Goal: Task Accomplishment & Management: Complete application form

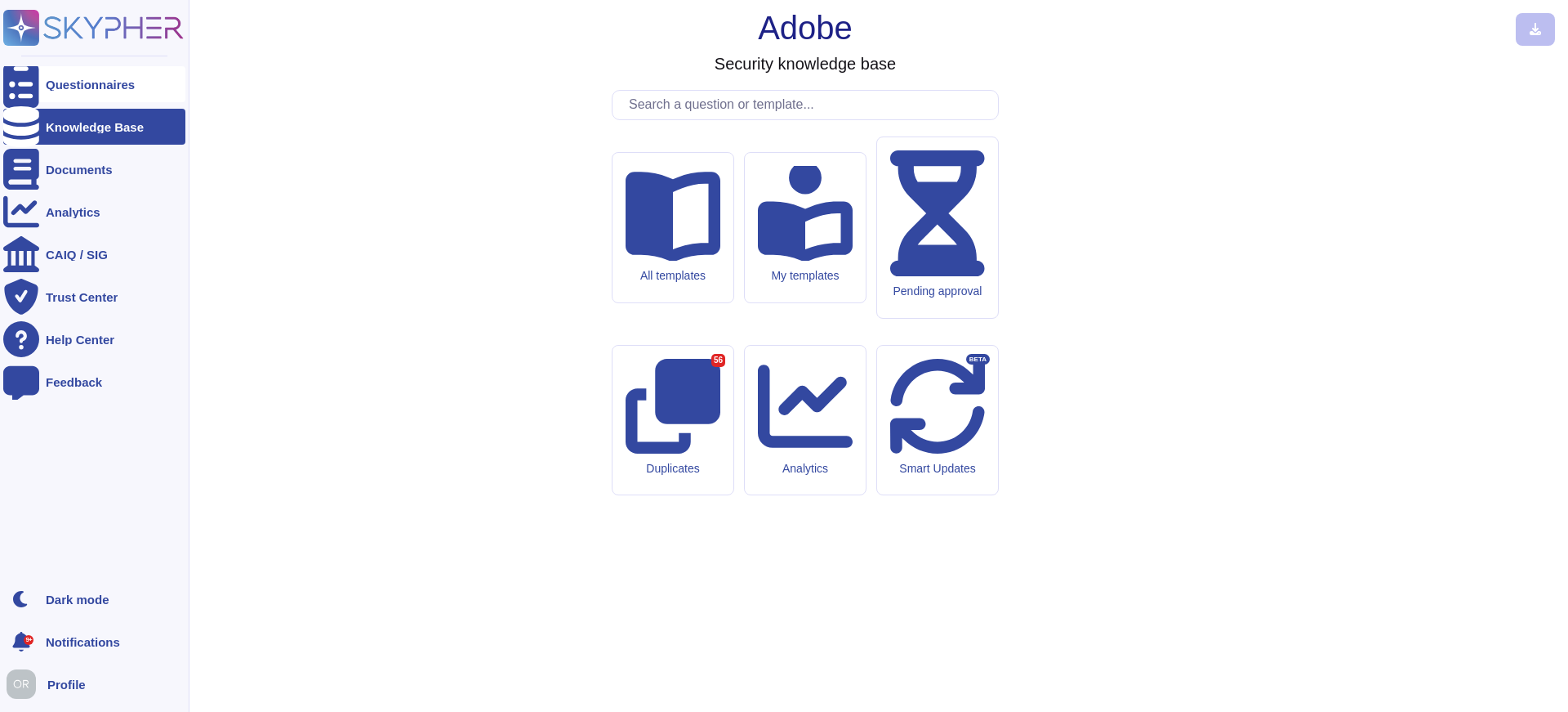
click at [58, 79] on div "Questionnaires" at bounding box center [90, 84] width 89 height 12
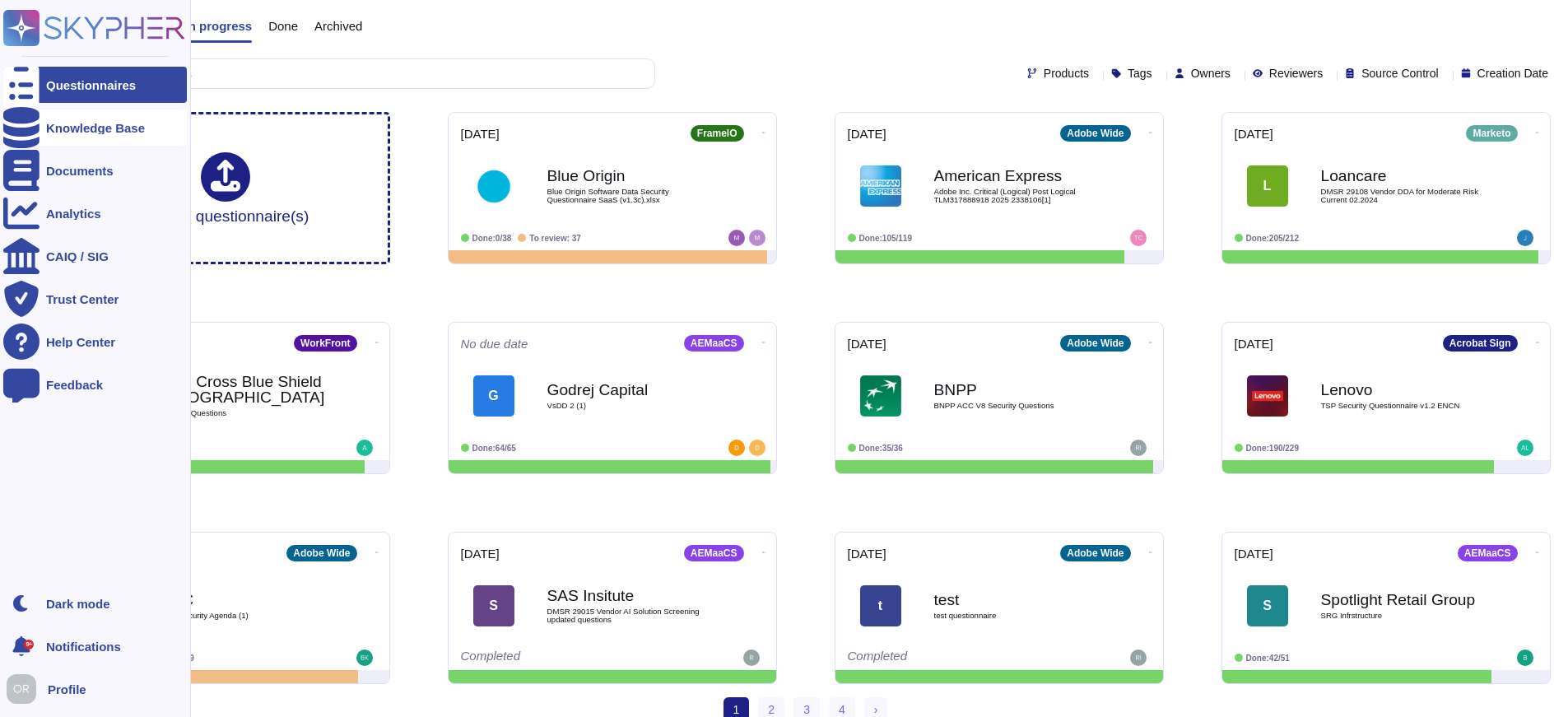
click at [36, 127] on div at bounding box center [21, 127] width 36 height 36
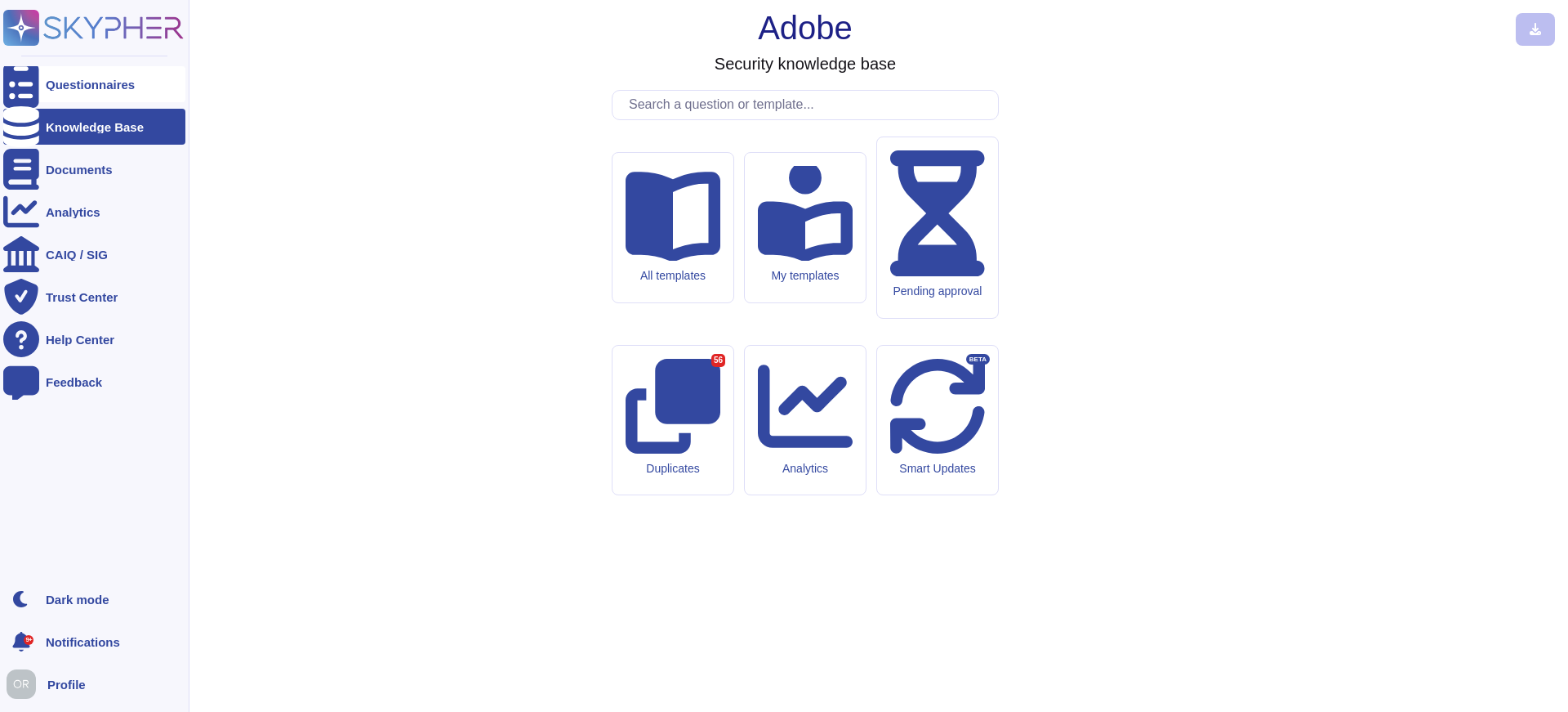
click at [69, 77] on div "Questionnaires" at bounding box center [95, 84] width 182 height 36
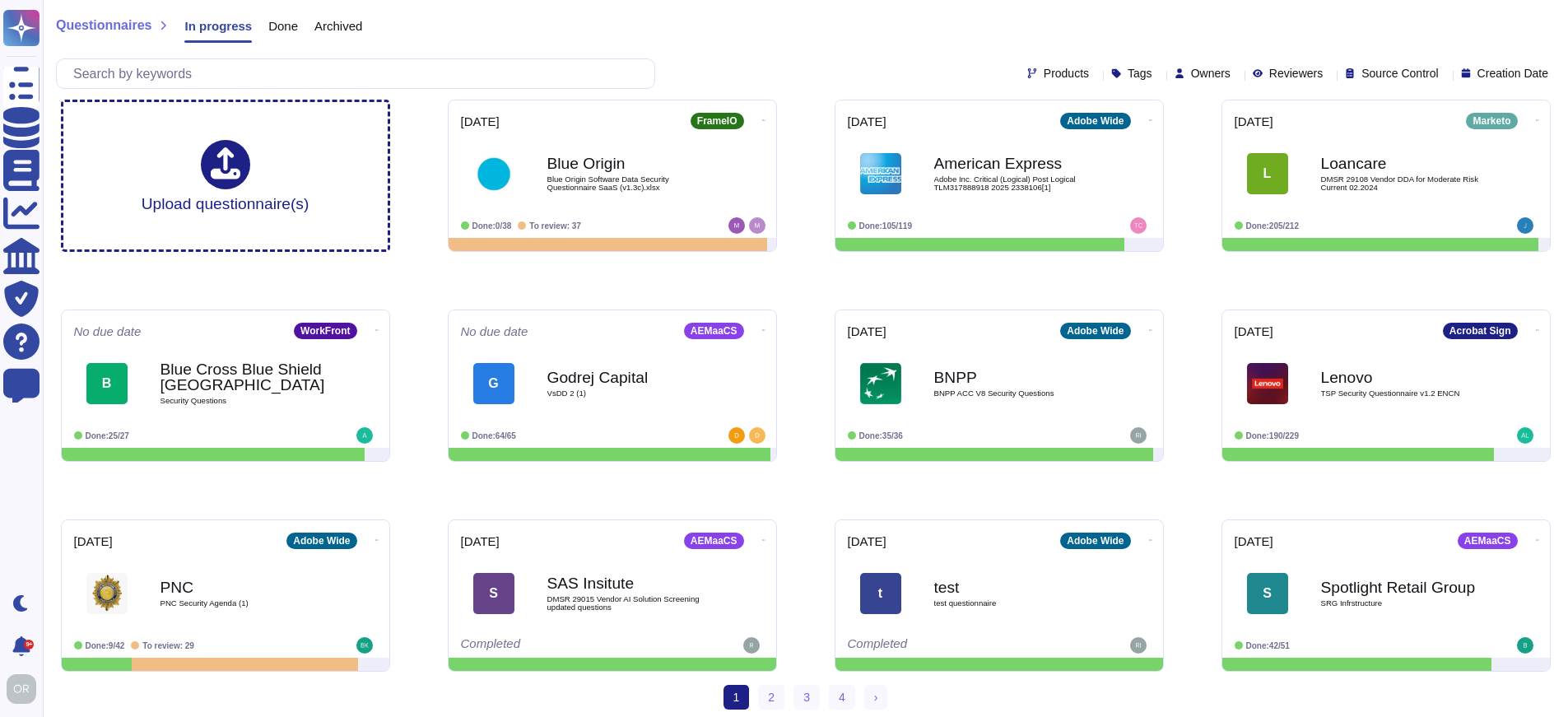
scroll to position [18, 0]
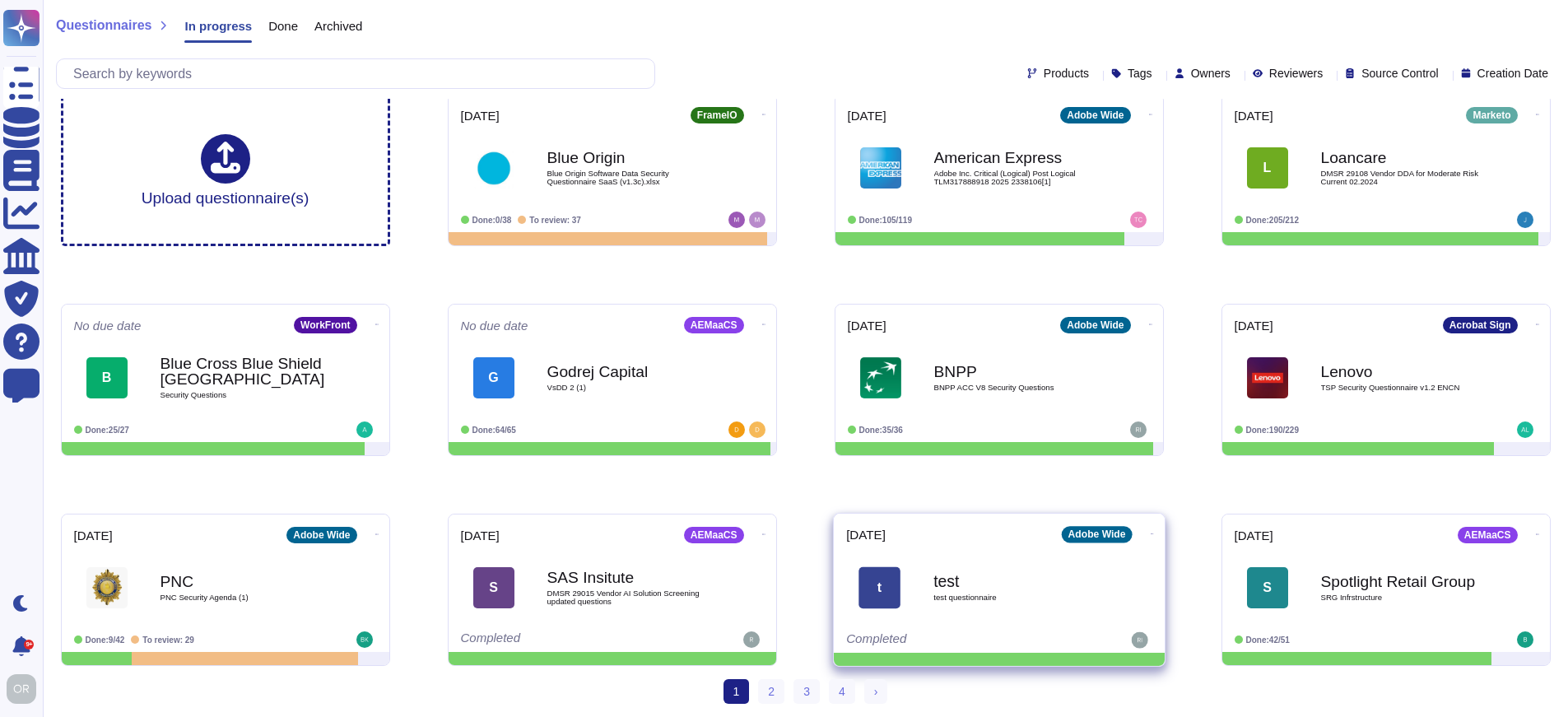
click at [1005, 586] on b "test" at bounding box center [1016, 580] width 166 height 16
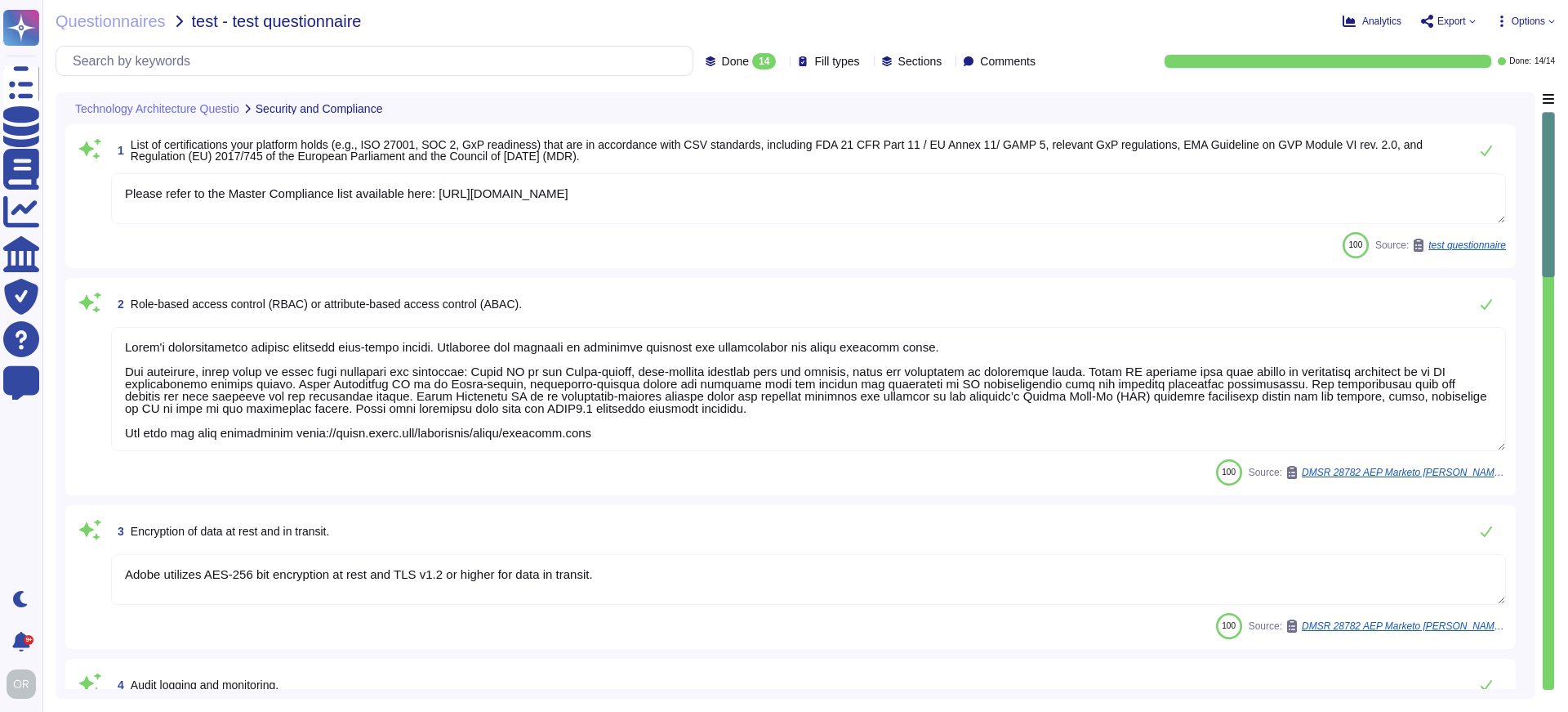
type textarea "Please refer to the Master Compliance list available here: [URL][DOMAIN_NAME]"
type textarea "Lorem'i dolorsitametco adipisc elitsedd eius-tempo incidi. Utlaboree dol magnaa…"
type textarea "Adobe utilizes AES-256 bit encryption at rest and TLS v1.2 or higher for data i…"
type textarea "Systems that collect, store, process, transmit, dispose of data, accept network…"
type textarea "As part of Adobe's privacy by design philosophy, Adobe undertakes Privacy Impac…"
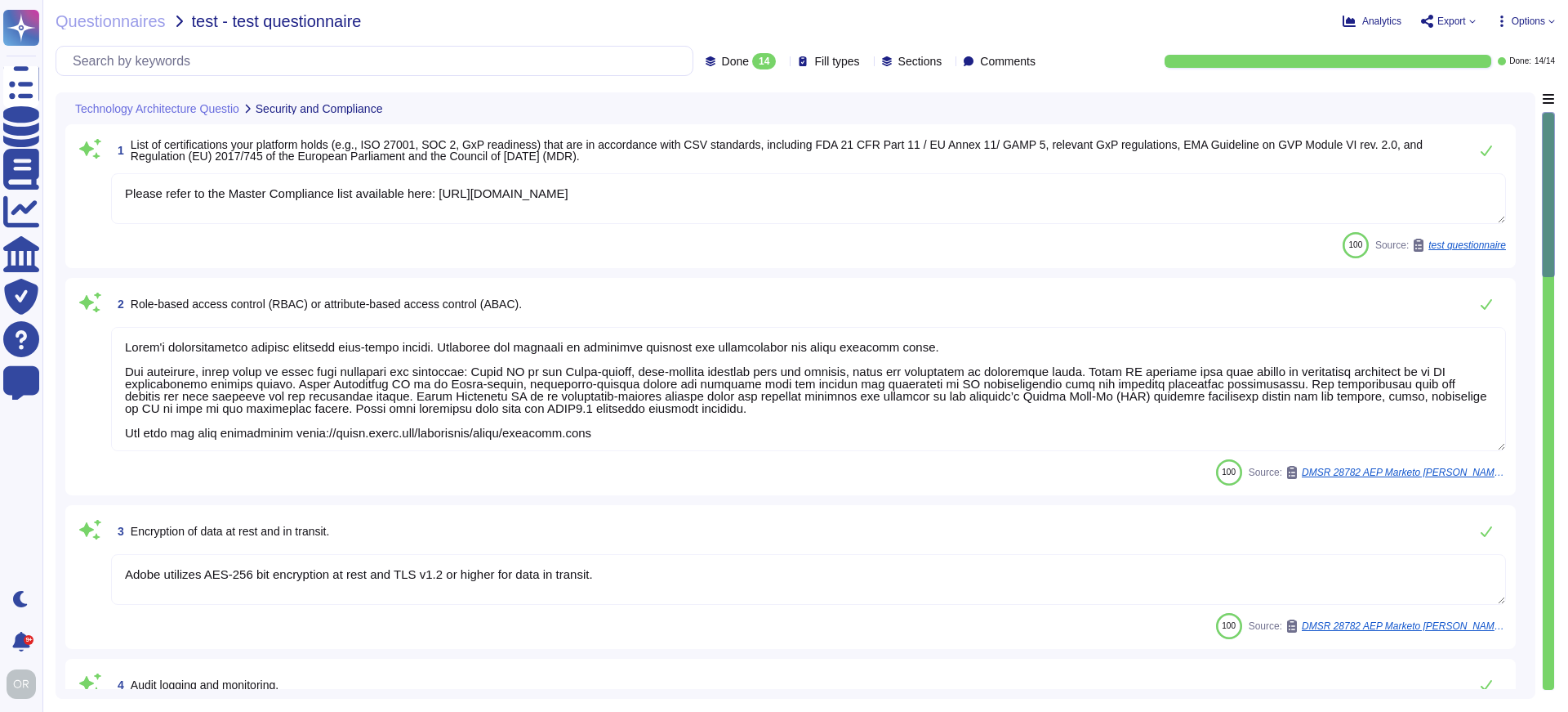
type textarea "Yes, see. [URL][DOMAIN_NAME]"
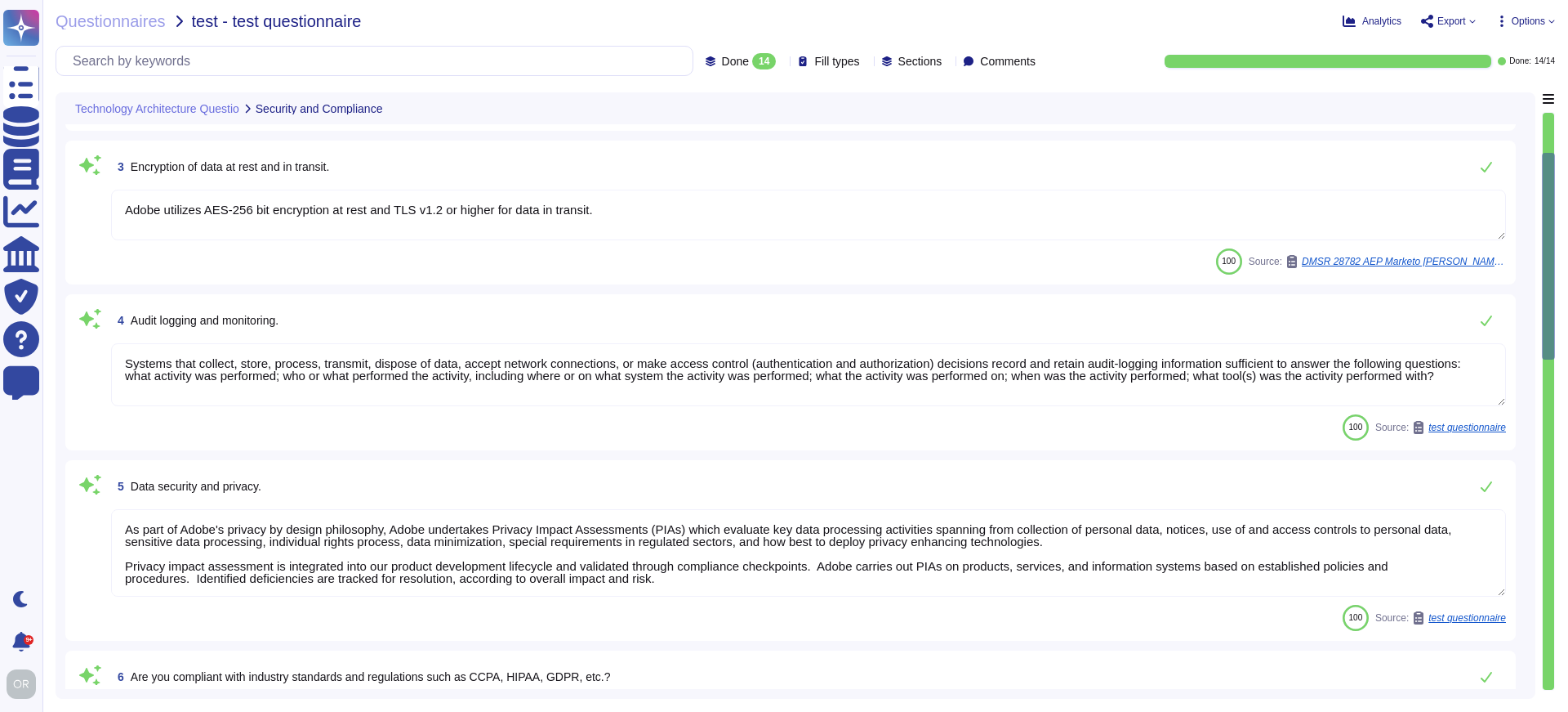
type textarea "Third-party audit or certification reports are available under NDA and can be r…"
type textarea "Storage location is dependent upon implementation and is normally determined du…"
type textarea "Lor Ipsumdol Sitametc Adip eli seddoeiusm temporinci utl etdolo mag aliquaenim …"
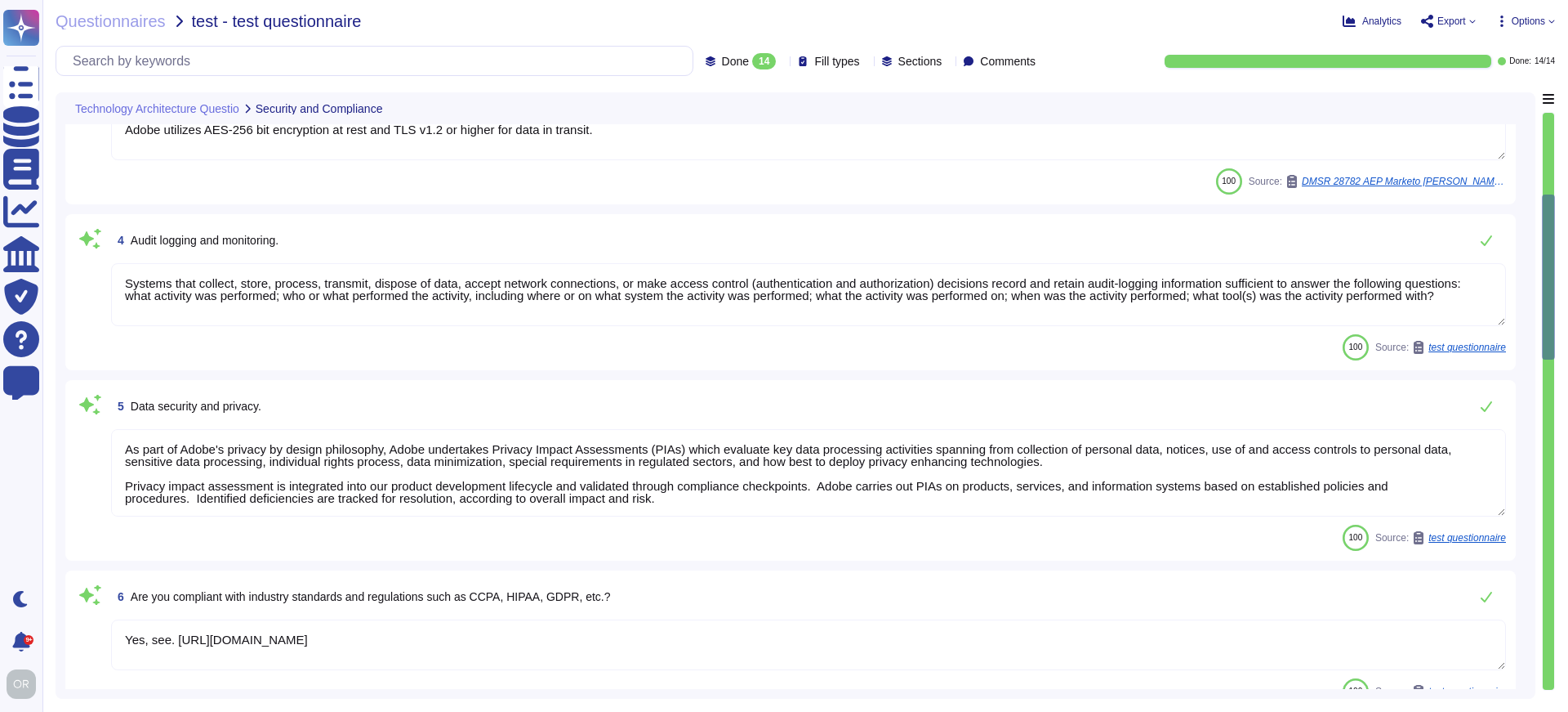
scroll to position [2, 0]
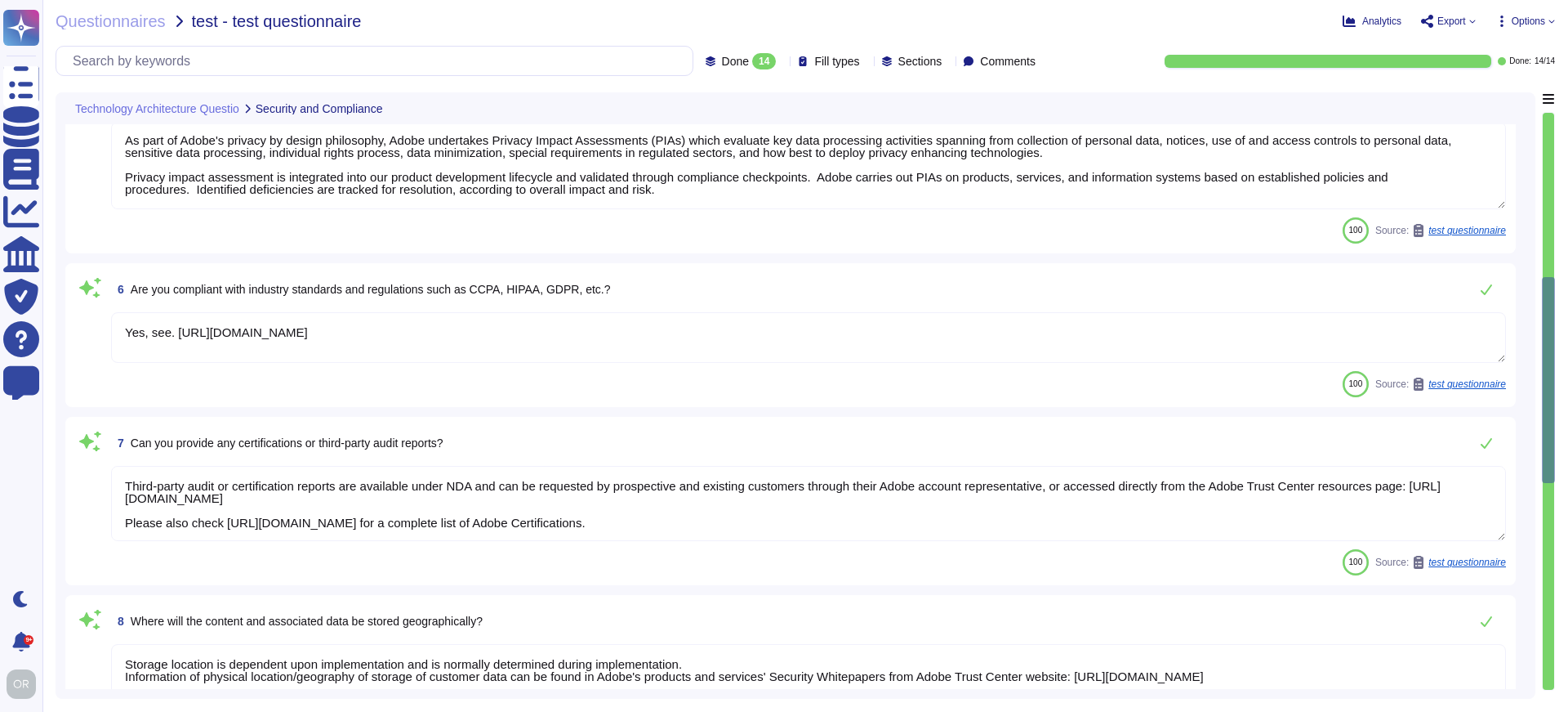
type textarea "Adobe does not share the full results of a Penetration Test. The Security Testi…"
type textarea "The Adobe Service Commitments page describes Adobe’s service availability for t…"
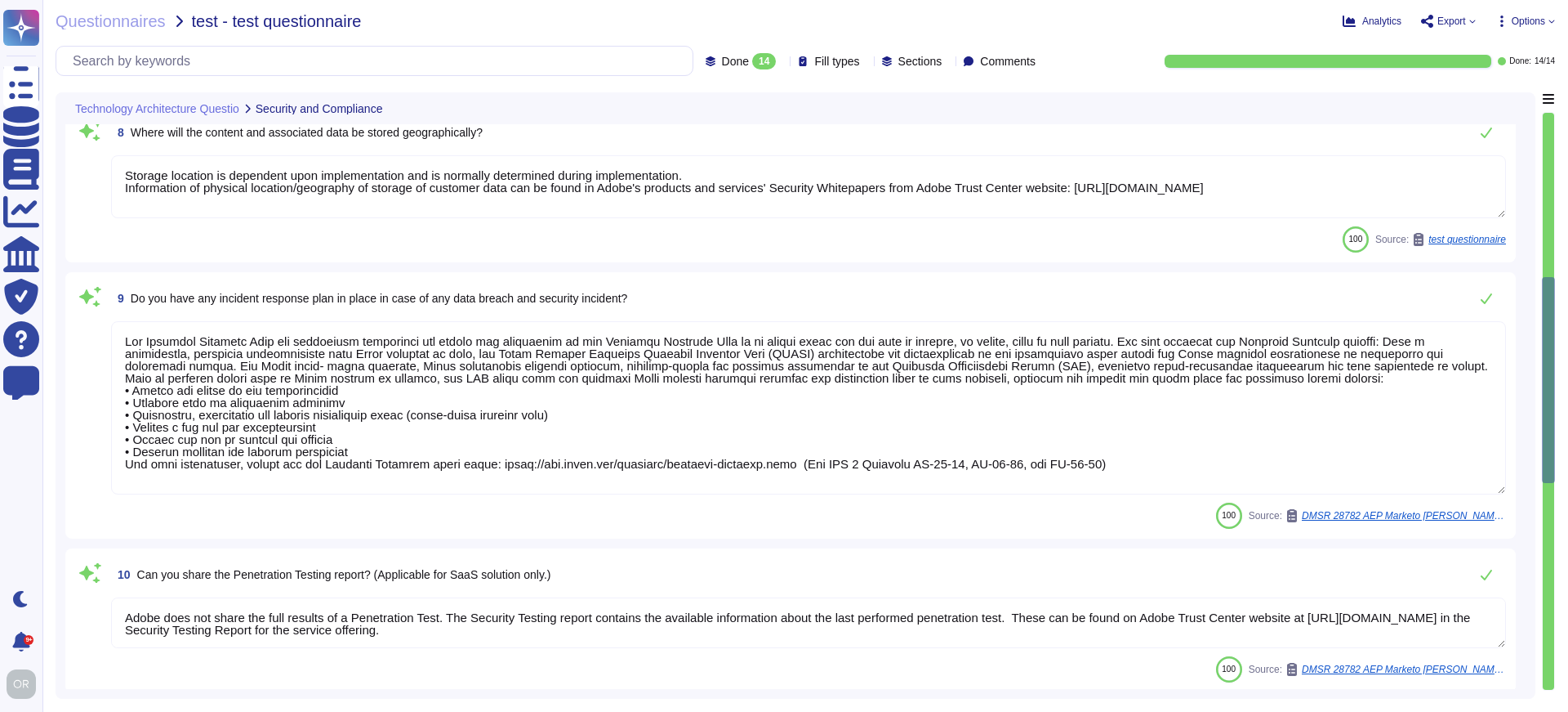
scroll to position [1220, 0]
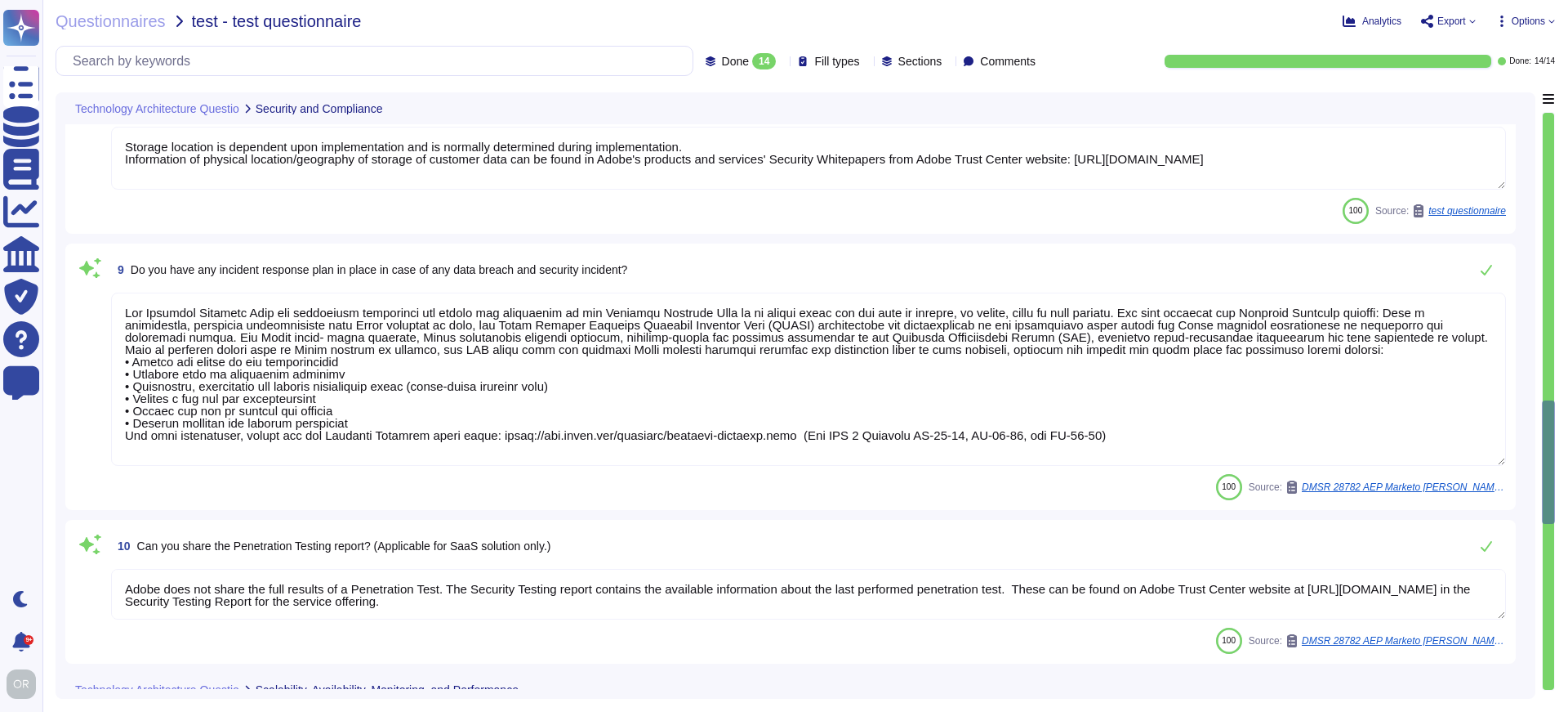
type textarea "Yes"
type textarea "Adobe Artificial Intelligence offerings go through Adobe's responsible AI Ethic…"
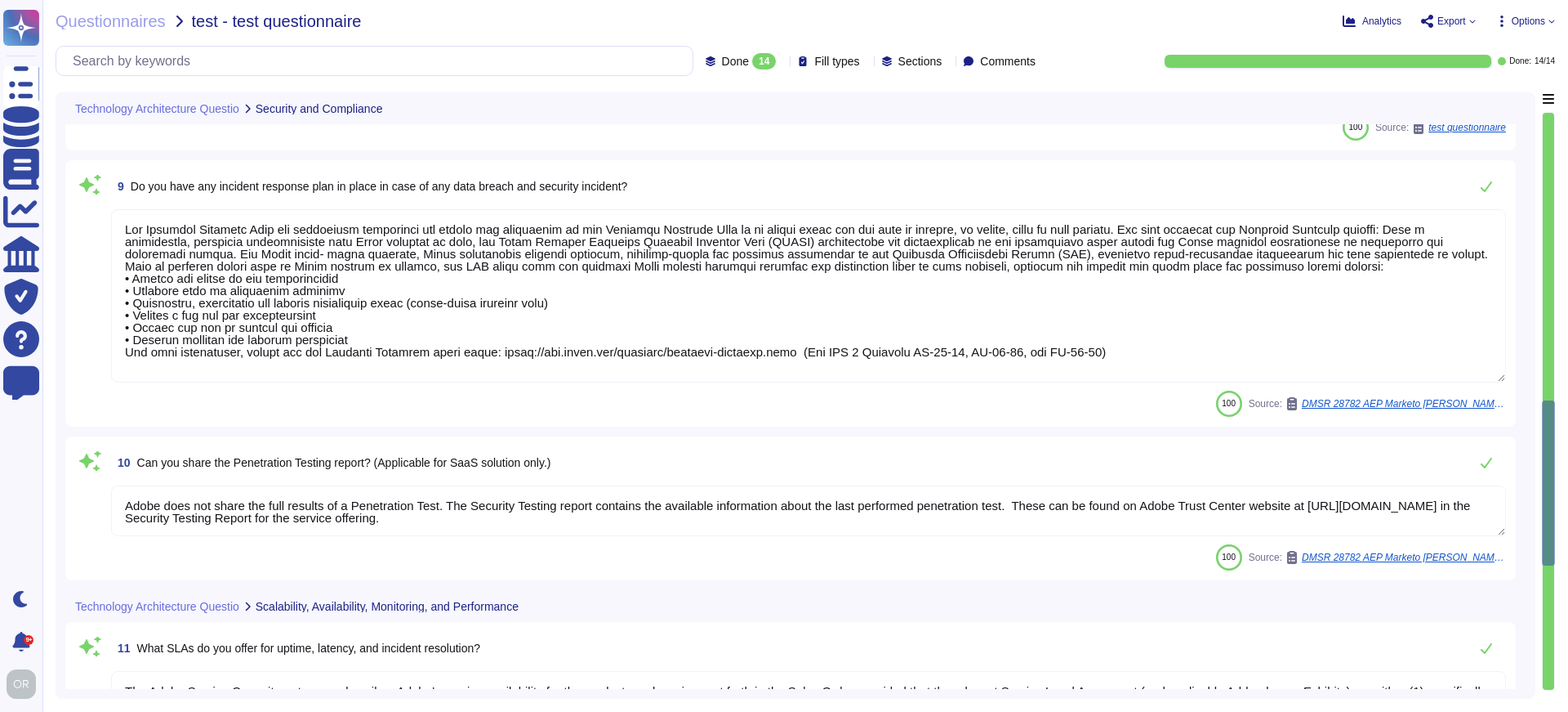
type textarea "Adobe has deployed governance processes to evaluate and track the performance o…"
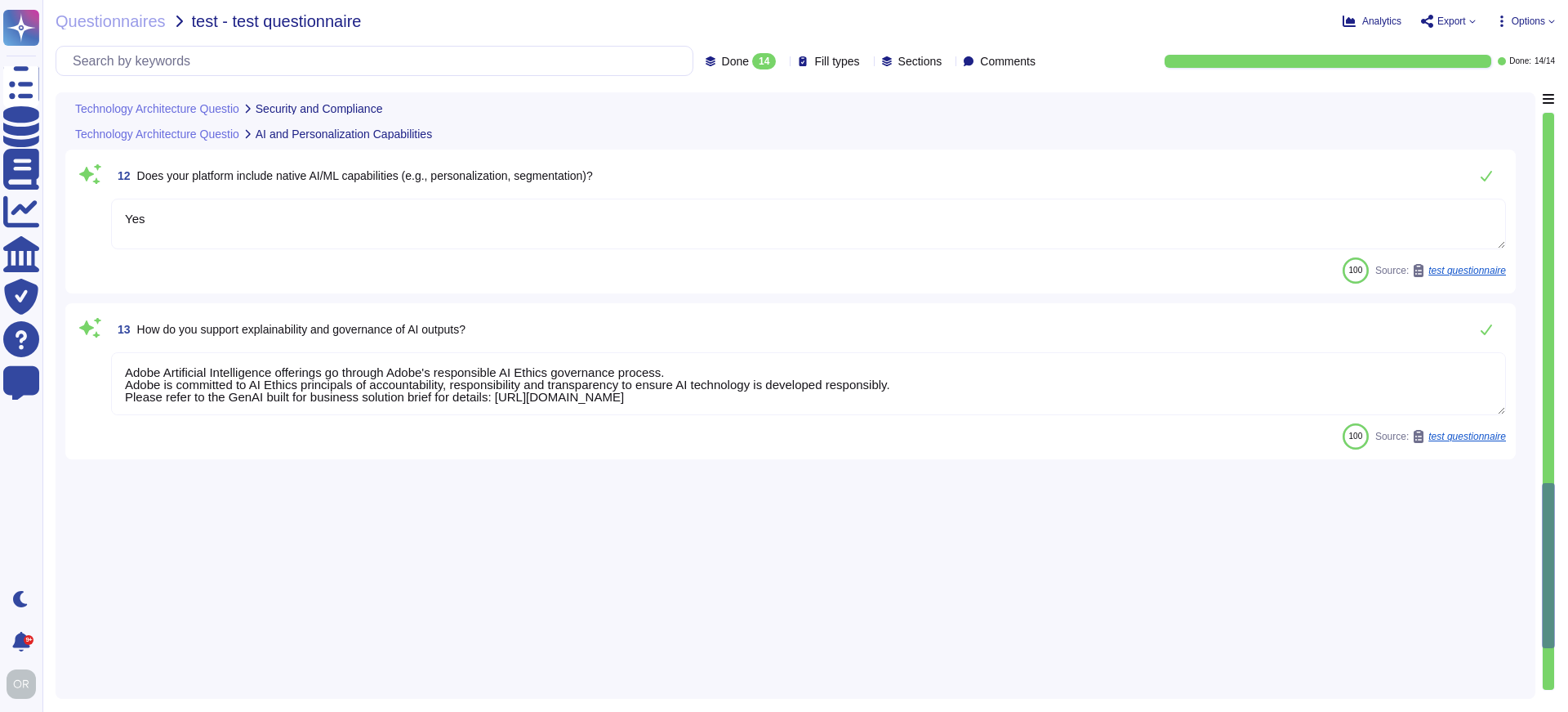
scroll to position [389, 0]
type textarea "Yes, see. [URL][DOMAIN_NAME]"
type textarea "Third-party audit or certification reports are available under NDA and can be r…"
type textarea "Storage location is dependent upon implementation and is normally determined du…"
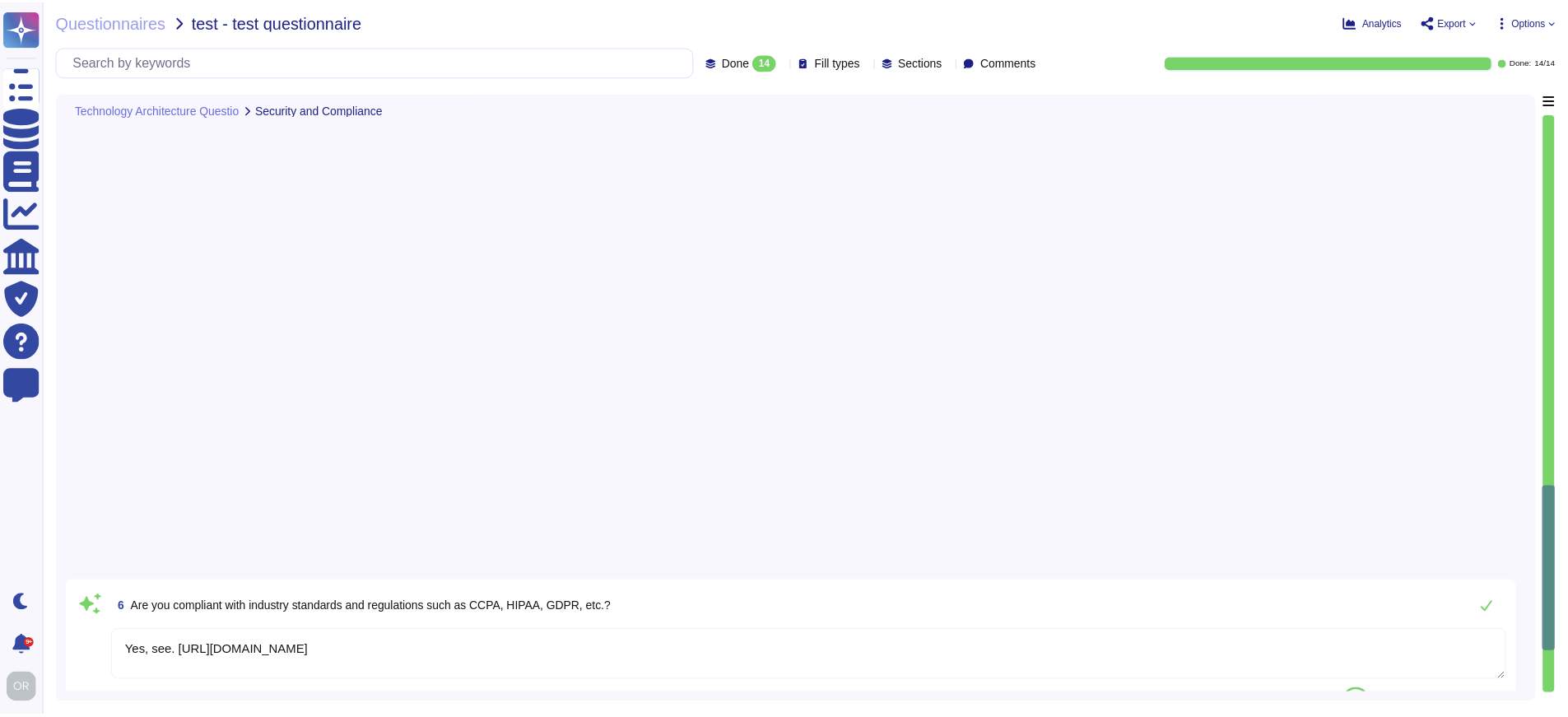
scroll to position [0, 0]
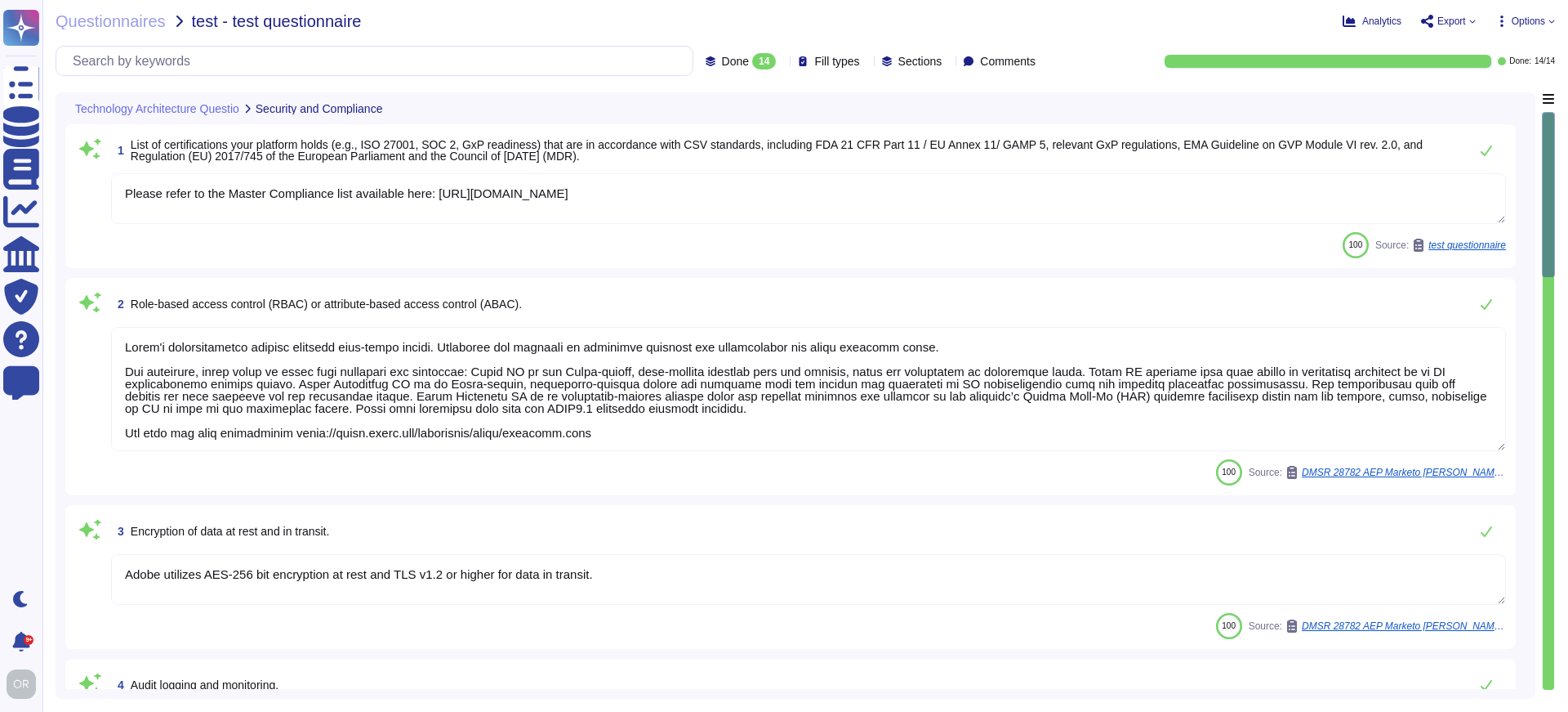
type textarea "Please refer to the Master Compliance list available here: [URL][DOMAIN_NAME]"
type textarea "Lorem'i dolorsitametco adipisc elitsedd eius-tempo incidi. Utlaboree dol magnaa…"
type textarea "Adobe utilizes AES-256 bit encryption at rest and TLS v1.2 or higher for data i…"
type textarea "Systems that collect, store, process, transmit, dispose of data, accept network…"
type textarea "As part of Adobe's privacy by design philosophy, Adobe undertakes Privacy Impac…"
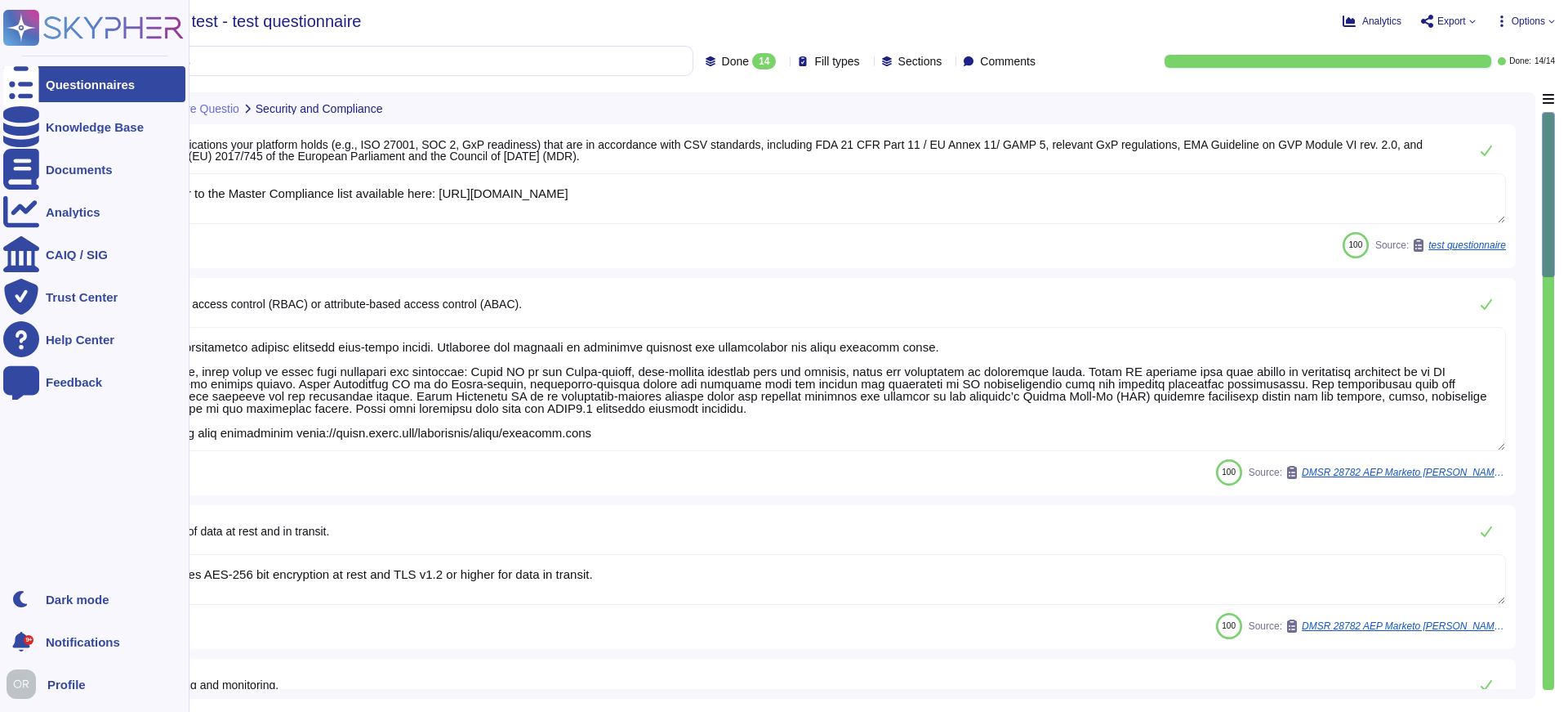
click at [31, 25] on rect at bounding box center [21, 27] width 36 height 36
